Goal: Task Accomplishment & Management: Complete application form

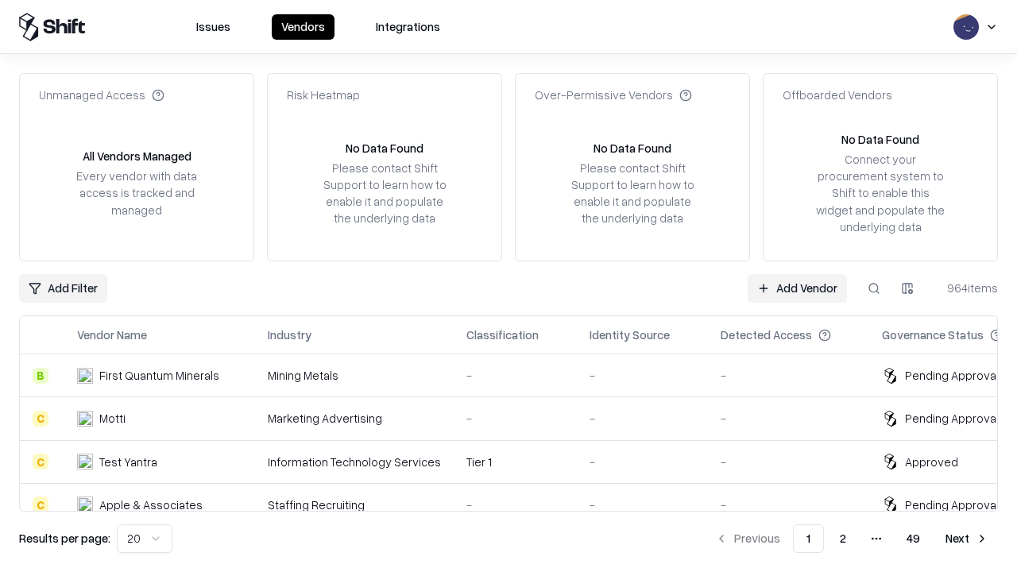
click at [797, 288] on link "Add Vendor" at bounding box center [797, 288] width 99 height 29
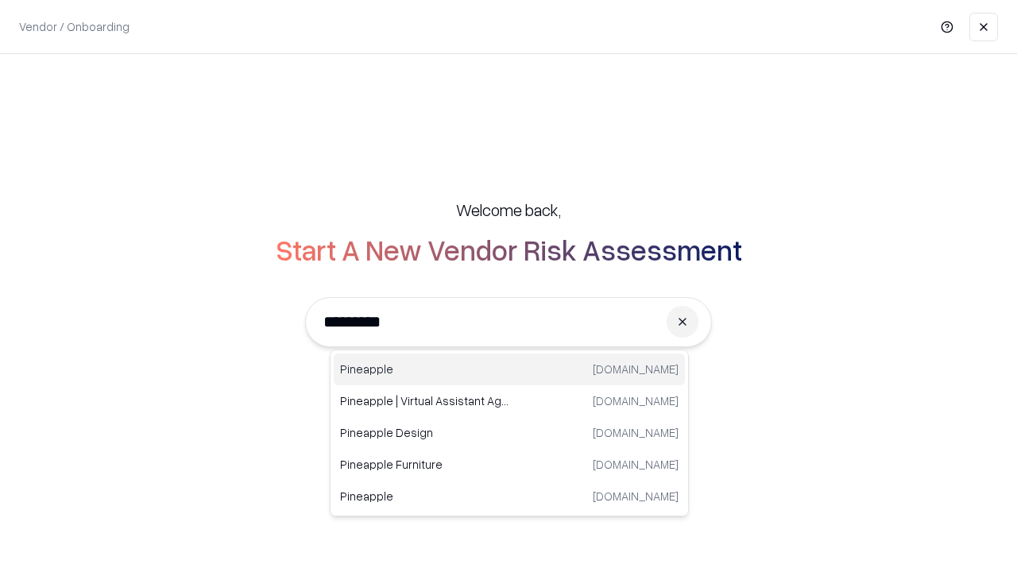
click at [509, 370] on div "Pineapple [DOMAIN_NAME]" at bounding box center [509, 370] width 351 height 32
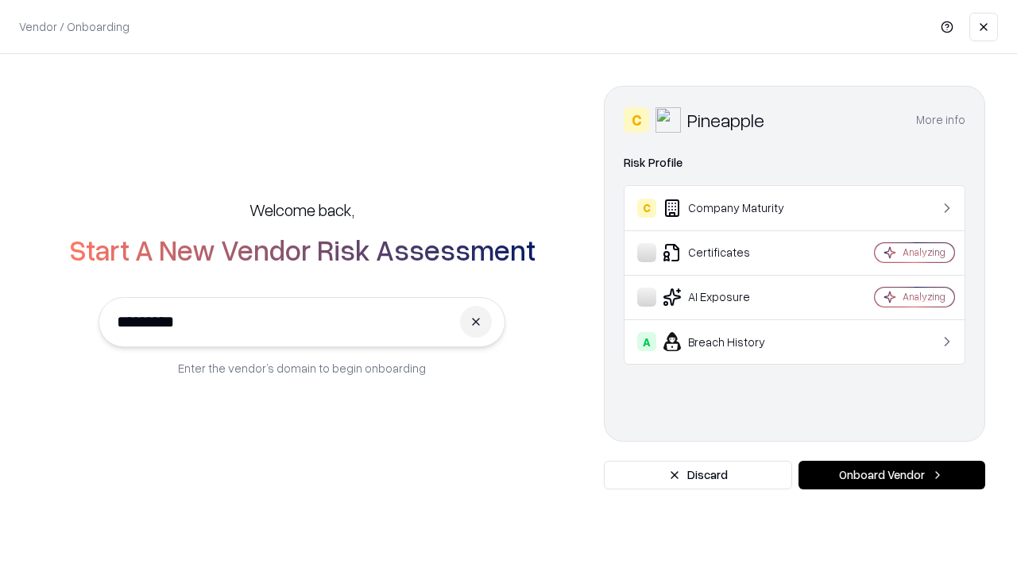
type input "*********"
click at [892, 475] on button "Onboard Vendor" at bounding box center [892, 475] width 187 height 29
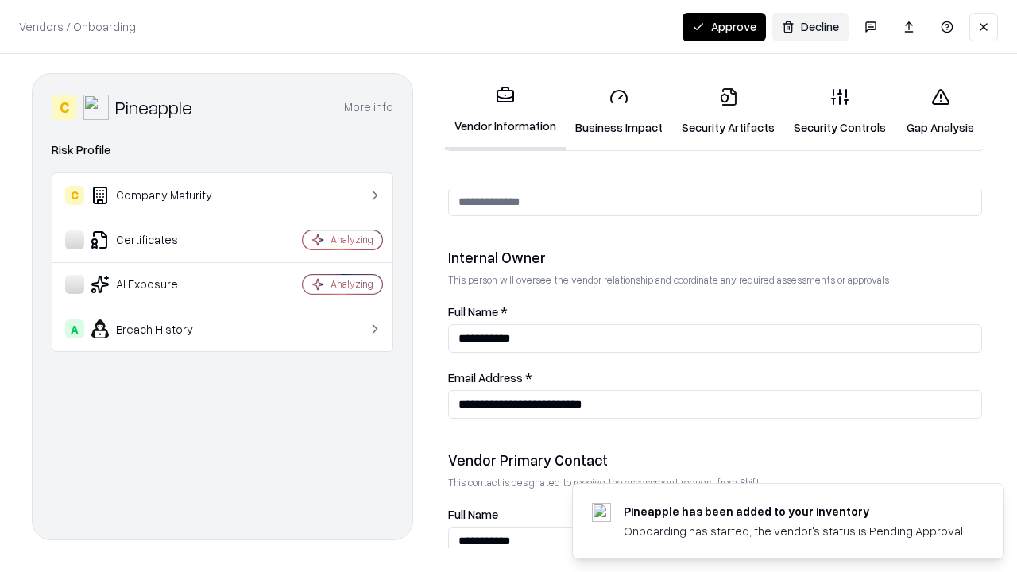
scroll to position [823, 0]
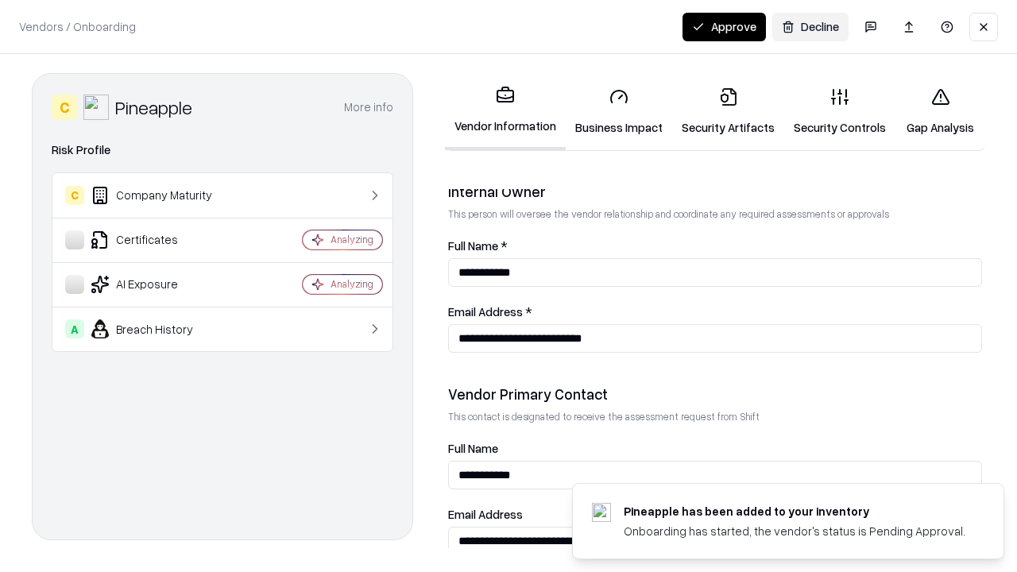
click at [619, 111] on link "Business Impact" at bounding box center [619, 112] width 106 height 74
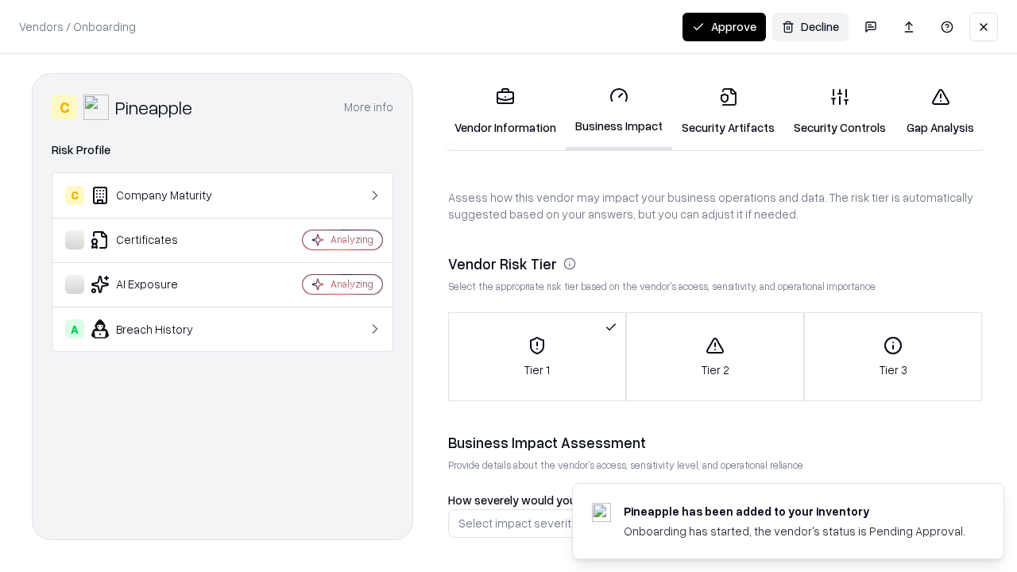
click at [728, 111] on link "Security Artifacts" at bounding box center [728, 112] width 112 height 74
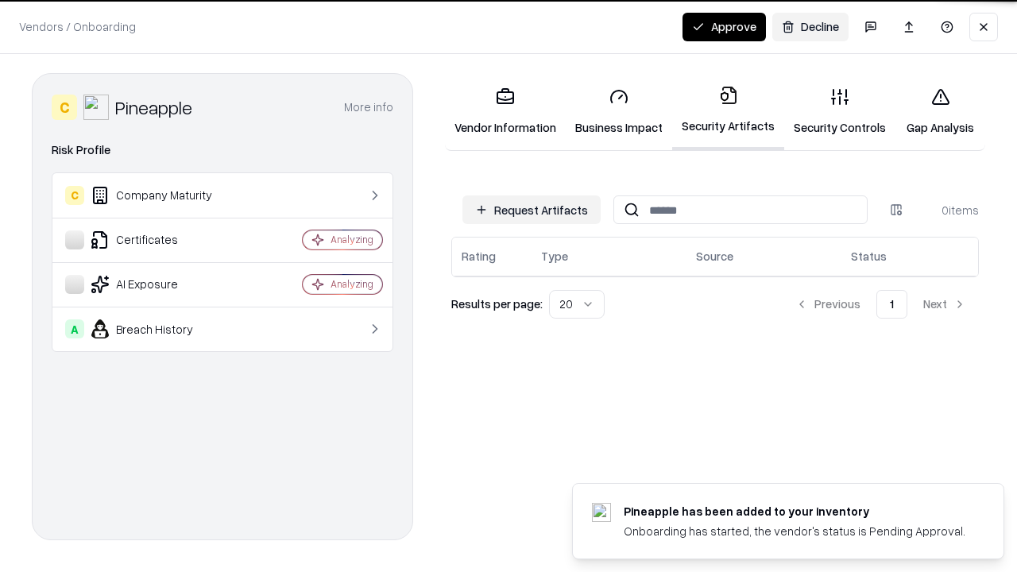
click at [532, 210] on button "Request Artifacts" at bounding box center [531, 209] width 138 height 29
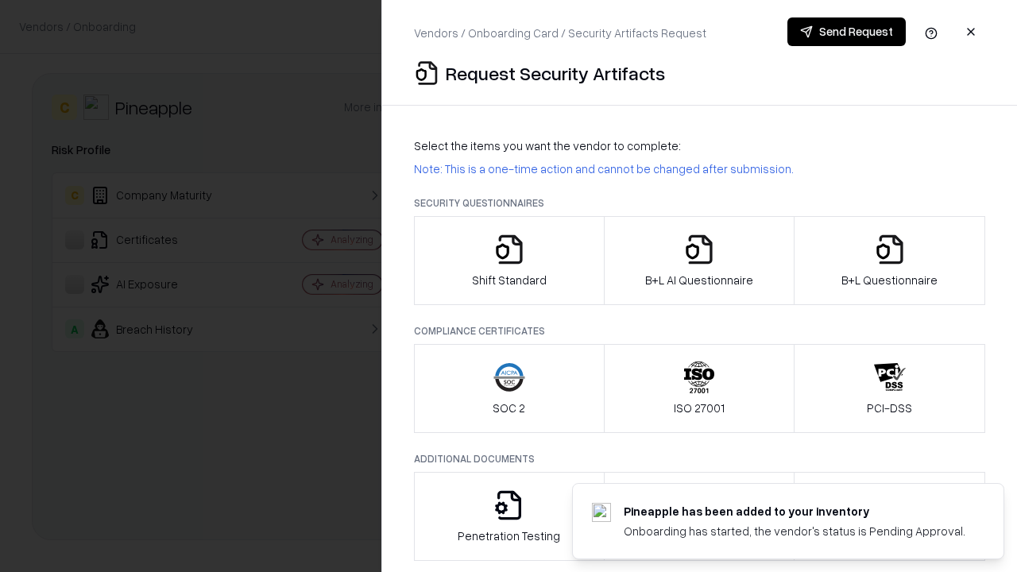
click at [509, 261] on icon "button" at bounding box center [509, 250] width 32 height 32
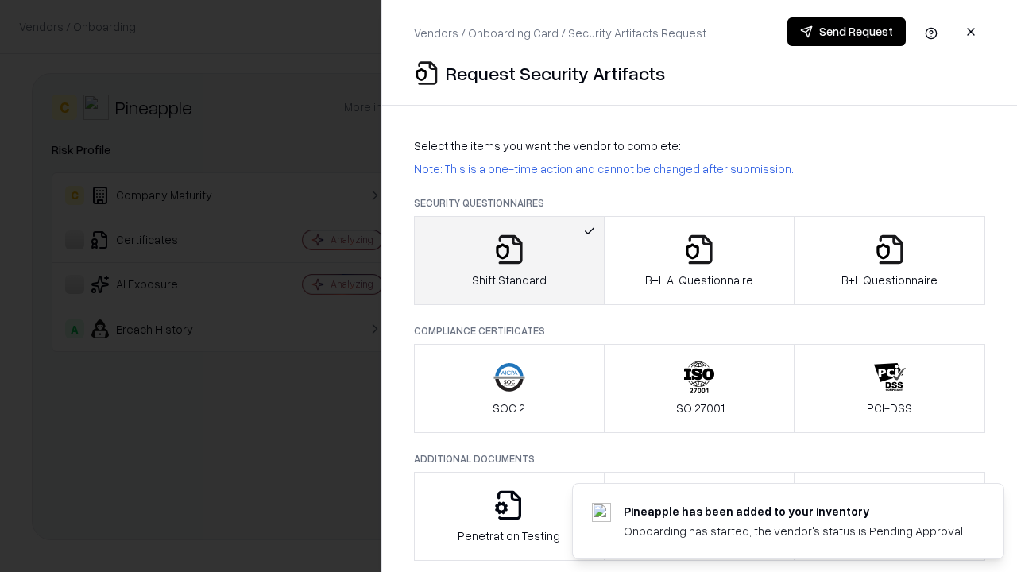
click at [846, 32] on button "Send Request" at bounding box center [847, 31] width 118 height 29
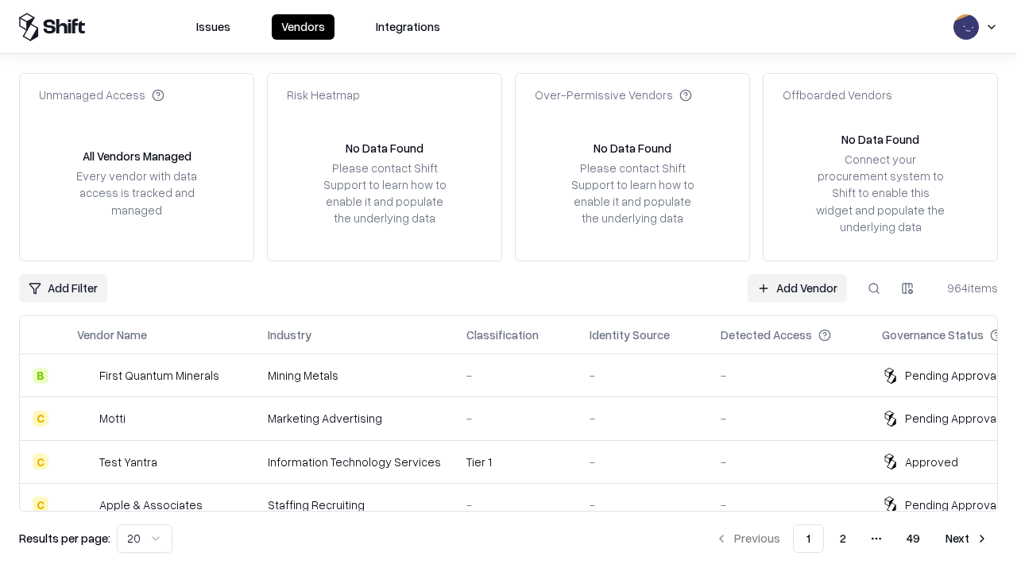
click at [874, 288] on button at bounding box center [874, 288] width 29 height 29
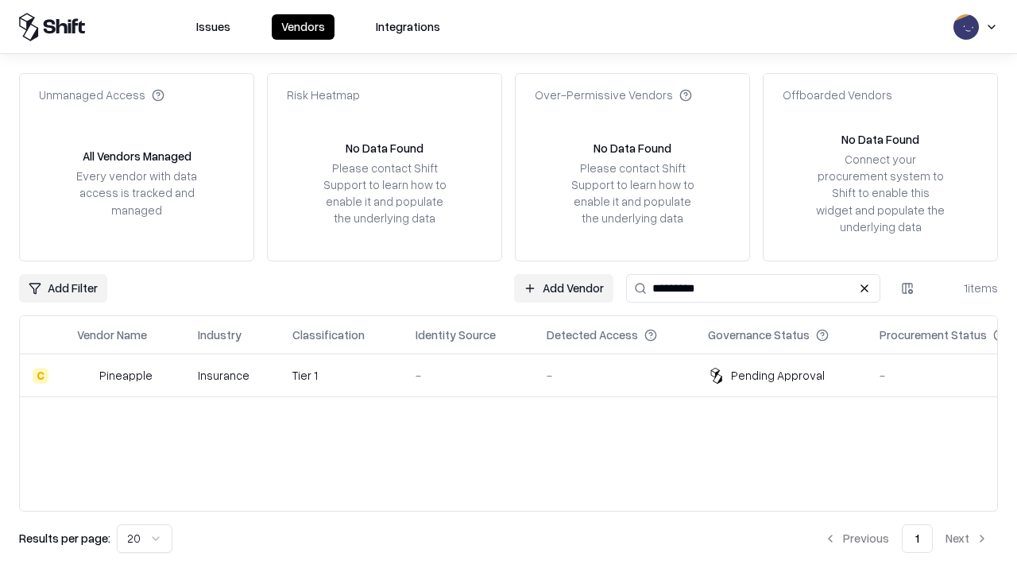
type input "*********"
click at [518, 375] on div "-" at bounding box center [469, 375] width 106 height 17
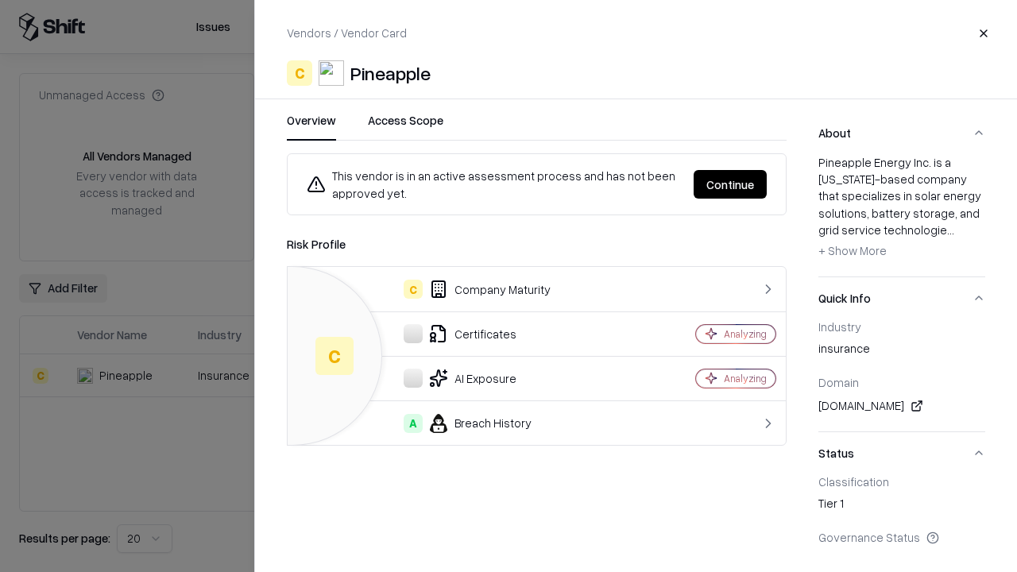
click at [730, 184] on button "Continue" at bounding box center [730, 184] width 73 height 29
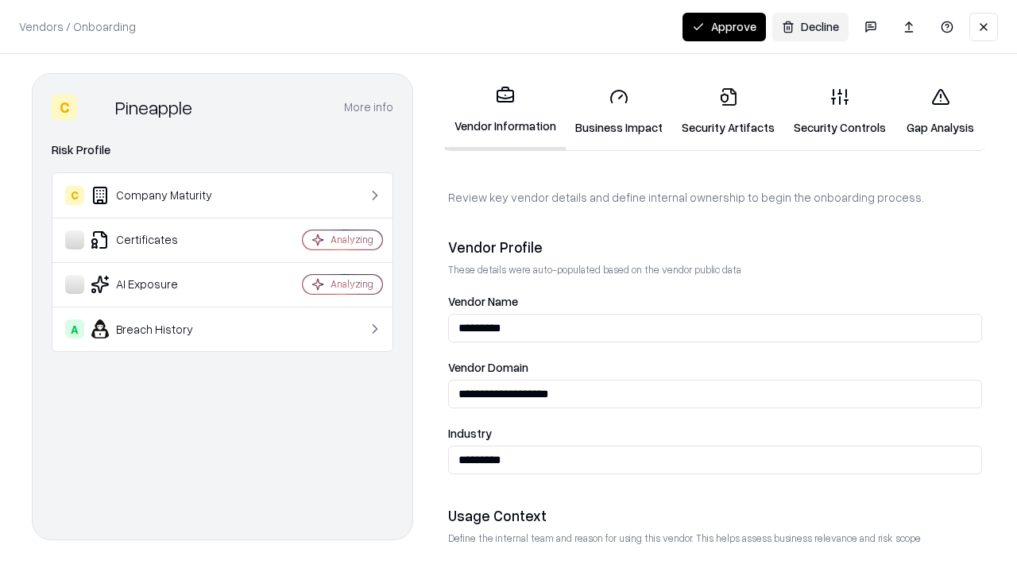
click at [728, 111] on link "Security Artifacts" at bounding box center [728, 112] width 112 height 74
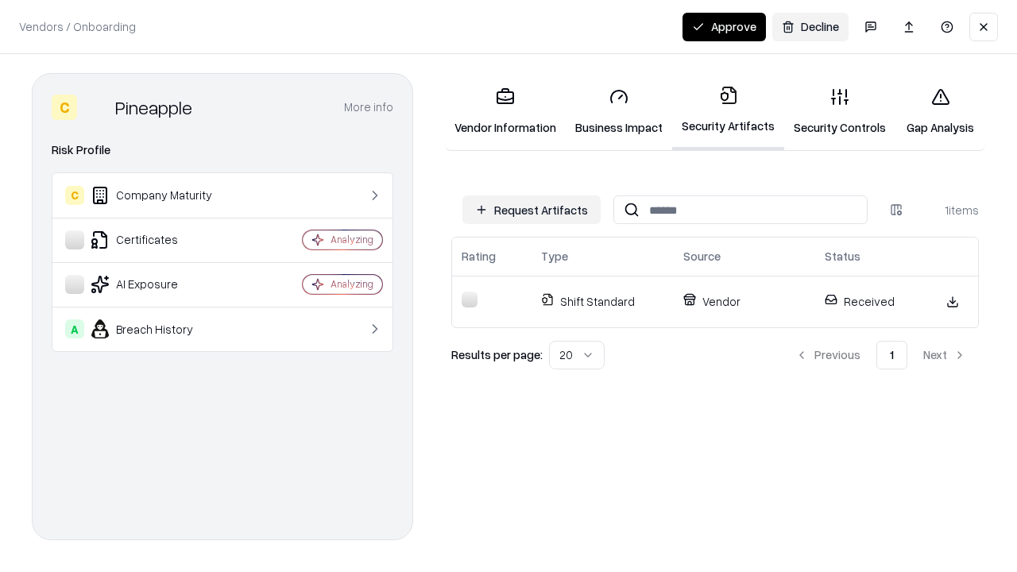
click at [840, 111] on link "Security Controls" at bounding box center [839, 112] width 111 height 74
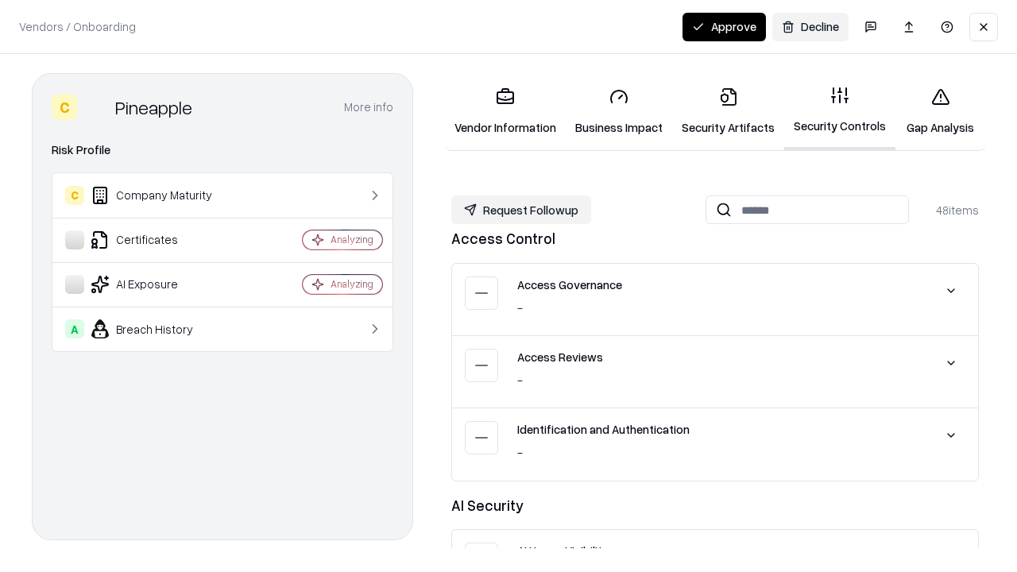
click at [521, 210] on button "Request Followup" at bounding box center [521, 209] width 140 height 29
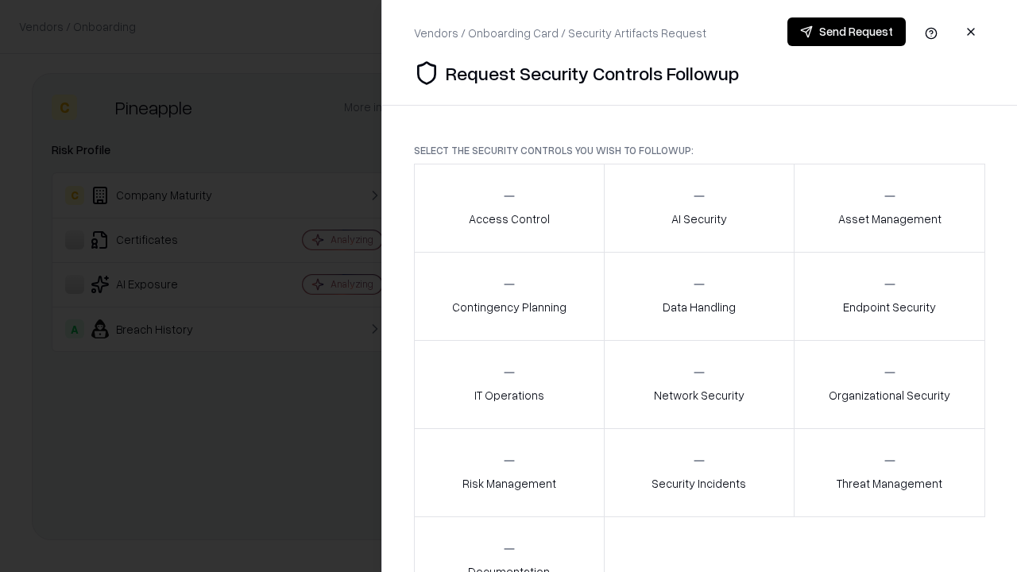
click at [509, 208] on div "Access Control" at bounding box center [509, 207] width 81 height 39
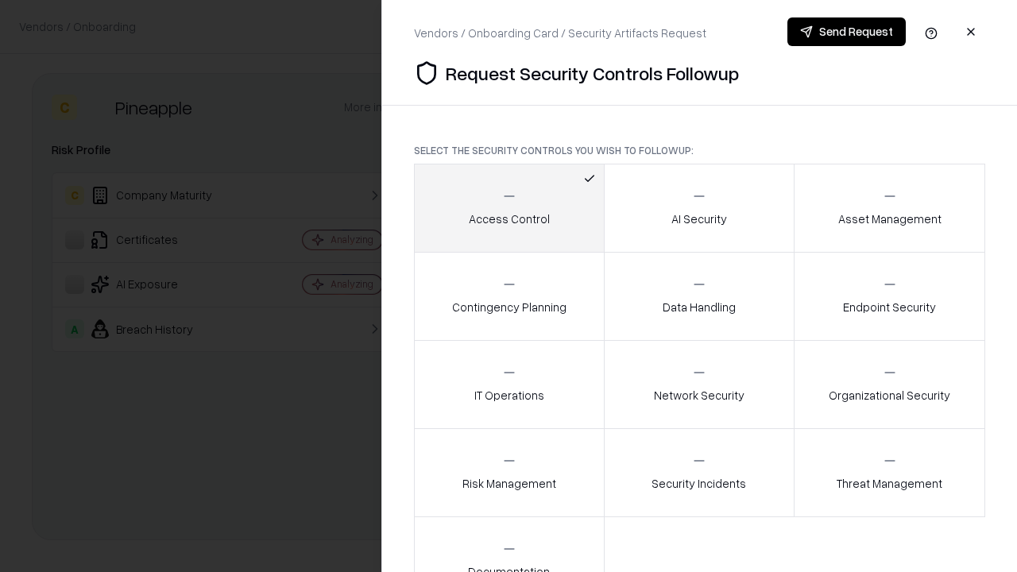
click at [846, 32] on button "Send Request" at bounding box center [847, 31] width 118 height 29
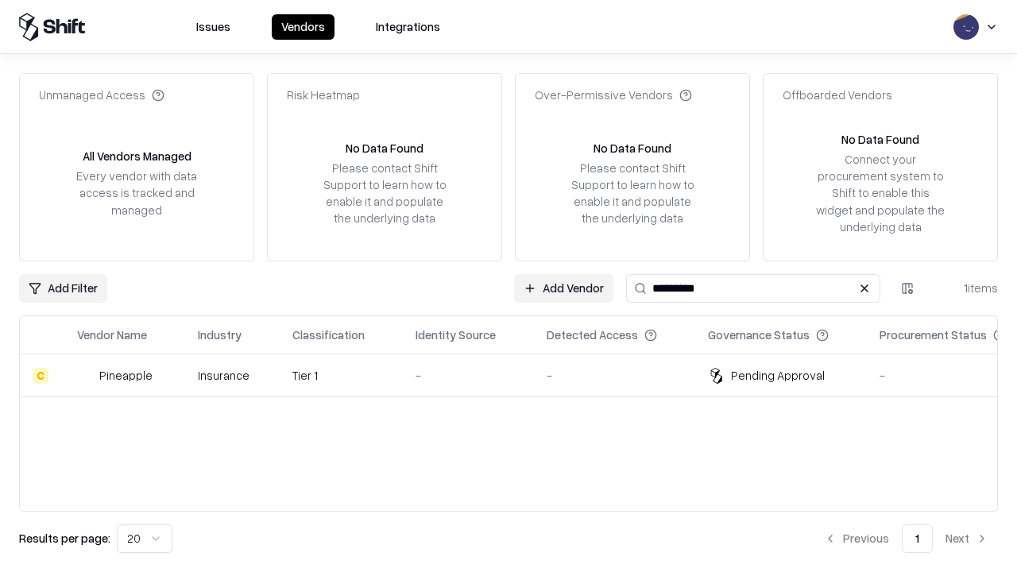
type input "*********"
click at [518, 375] on div "-" at bounding box center [469, 375] width 106 height 17
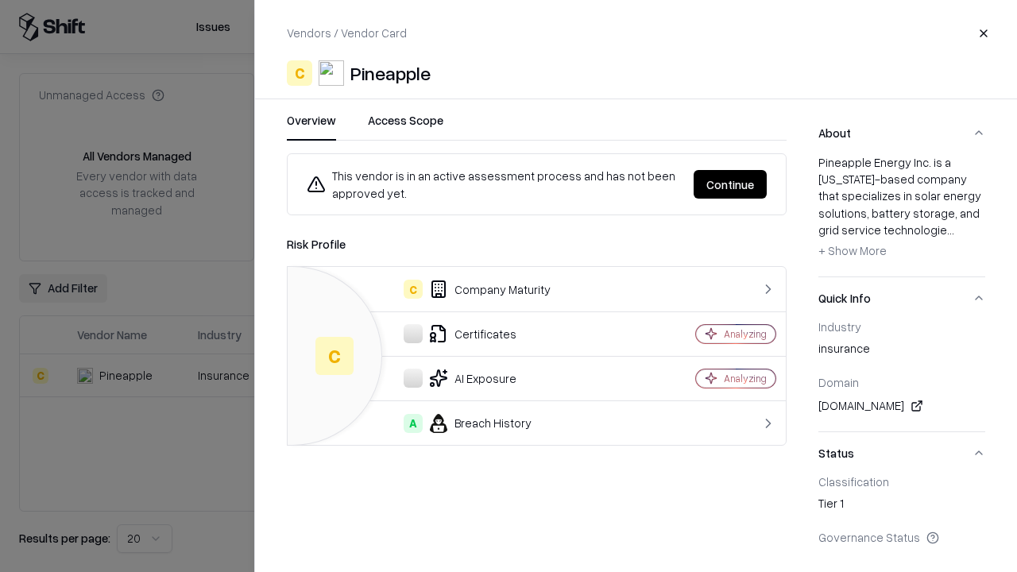
click at [730, 184] on button "Continue" at bounding box center [730, 184] width 73 height 29
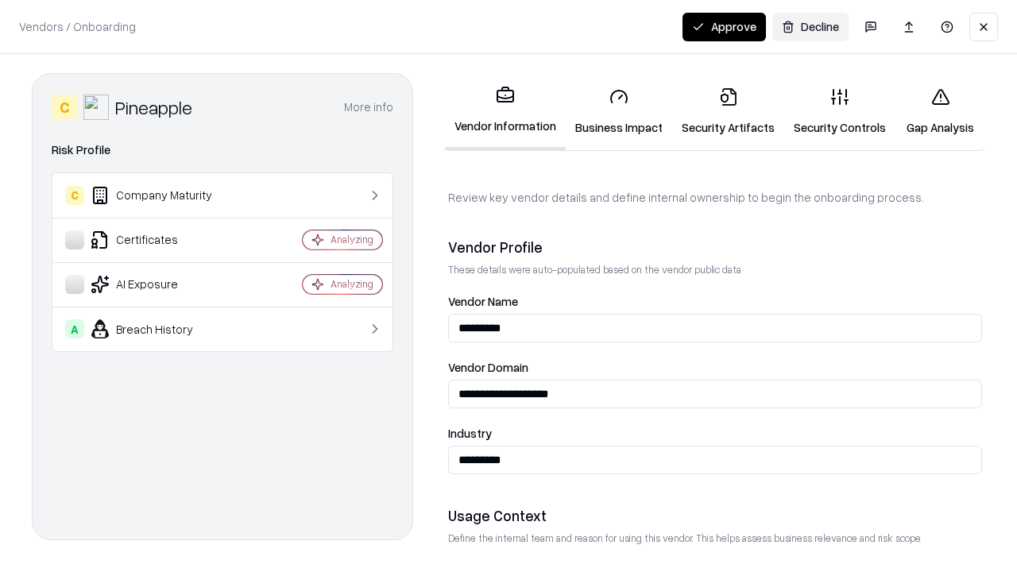
click at [724, 26] on button "Approve" at bounding box center [724, 27] width 83 height 29
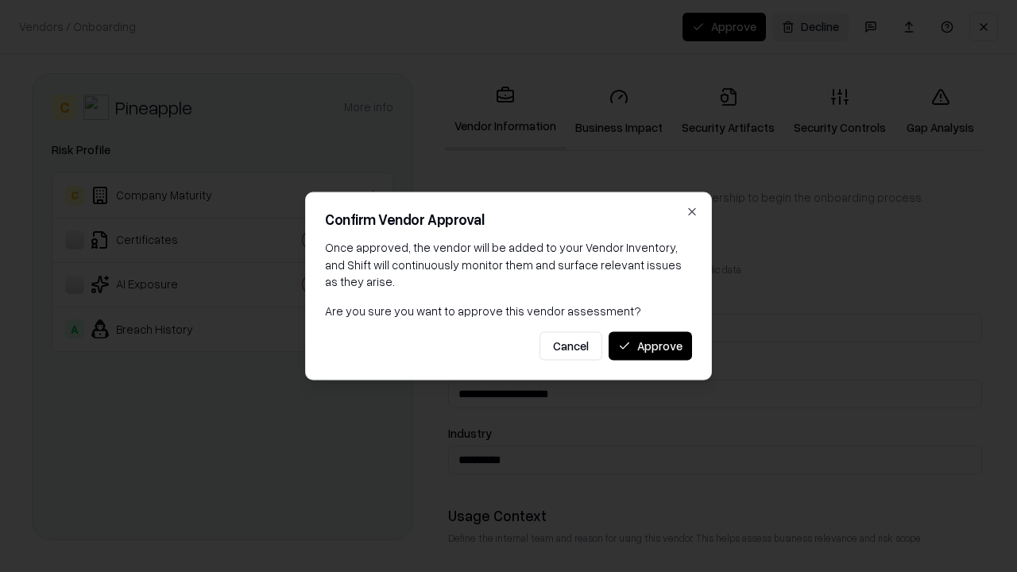
click at [650, 346] on button "Approve" at bounding box center [650, 345] width 83 height 29
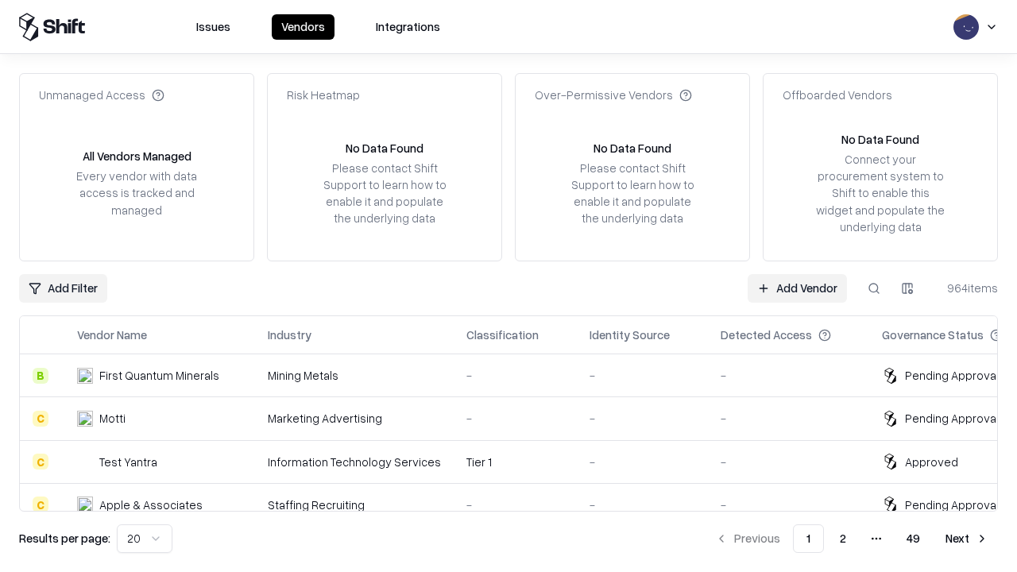
type input "*********"
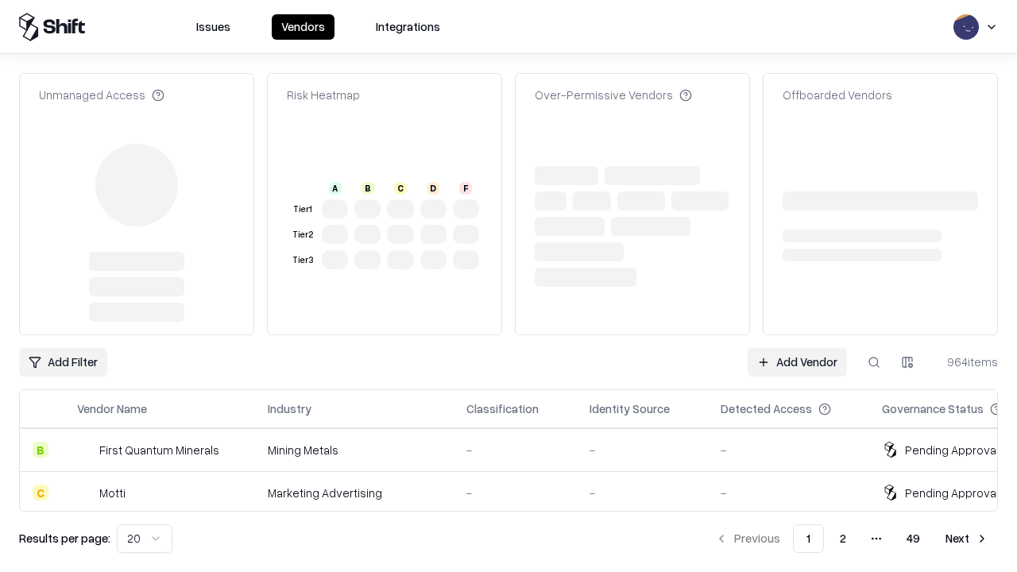
click at [797, 348] on link "Add Vendor" at bounding box center [797, 362] width 99 height 29
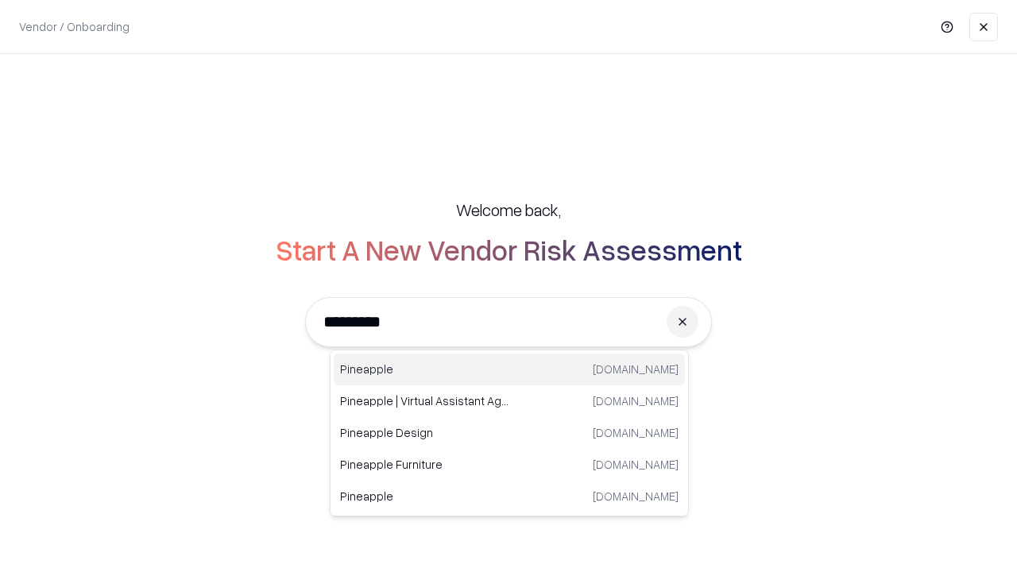
click at [509, 370] on div "Pineapple [DOMAIN_NAME]" at bounding box center [509, 370] width 351 height 32
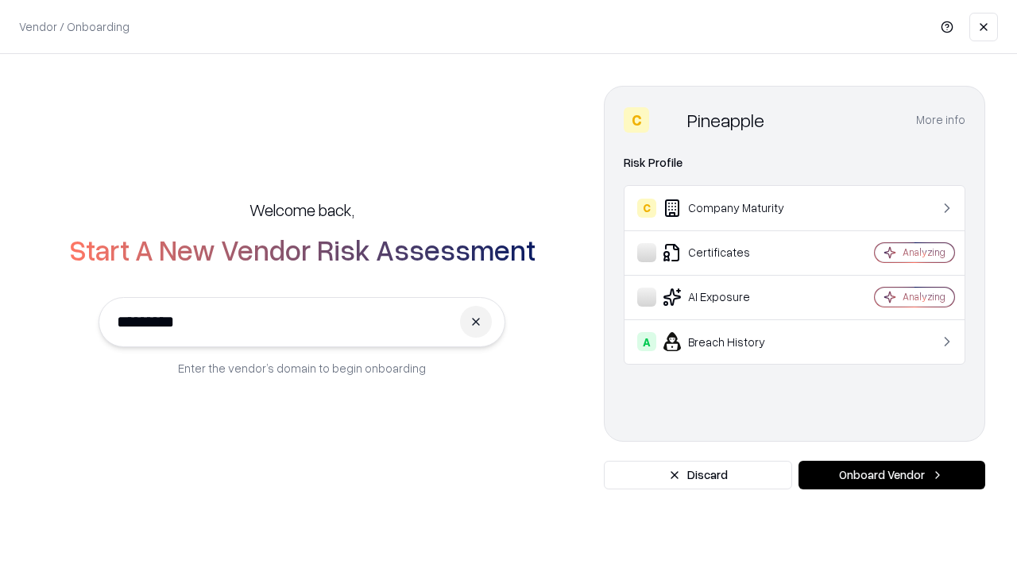
type input "*********"
click at [892, 475] on button "Onboard Vendor" at bounding box center [892, 475] width 187 height 29
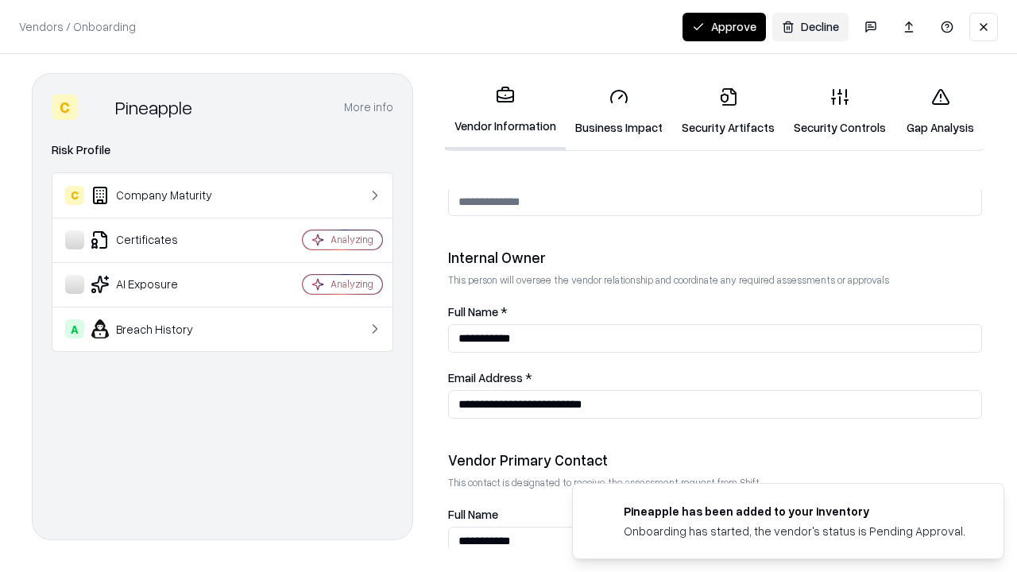
scroll to position [823, 0]
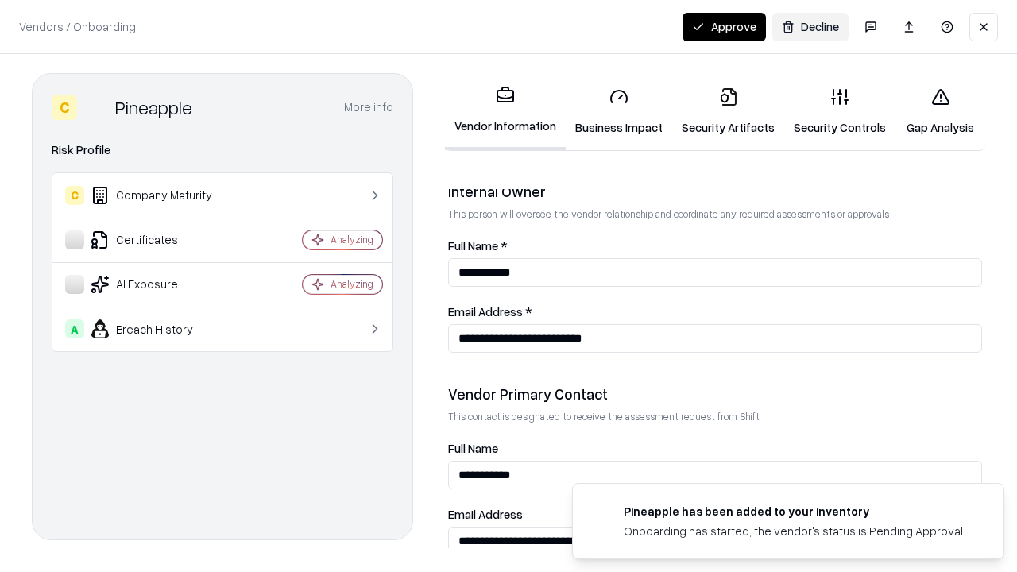
click at [724, 26] on button "Approve" at bounding box center [724, 27] width 83 height 29
